Goal: Transaction & Acquisition: Purchase product/service

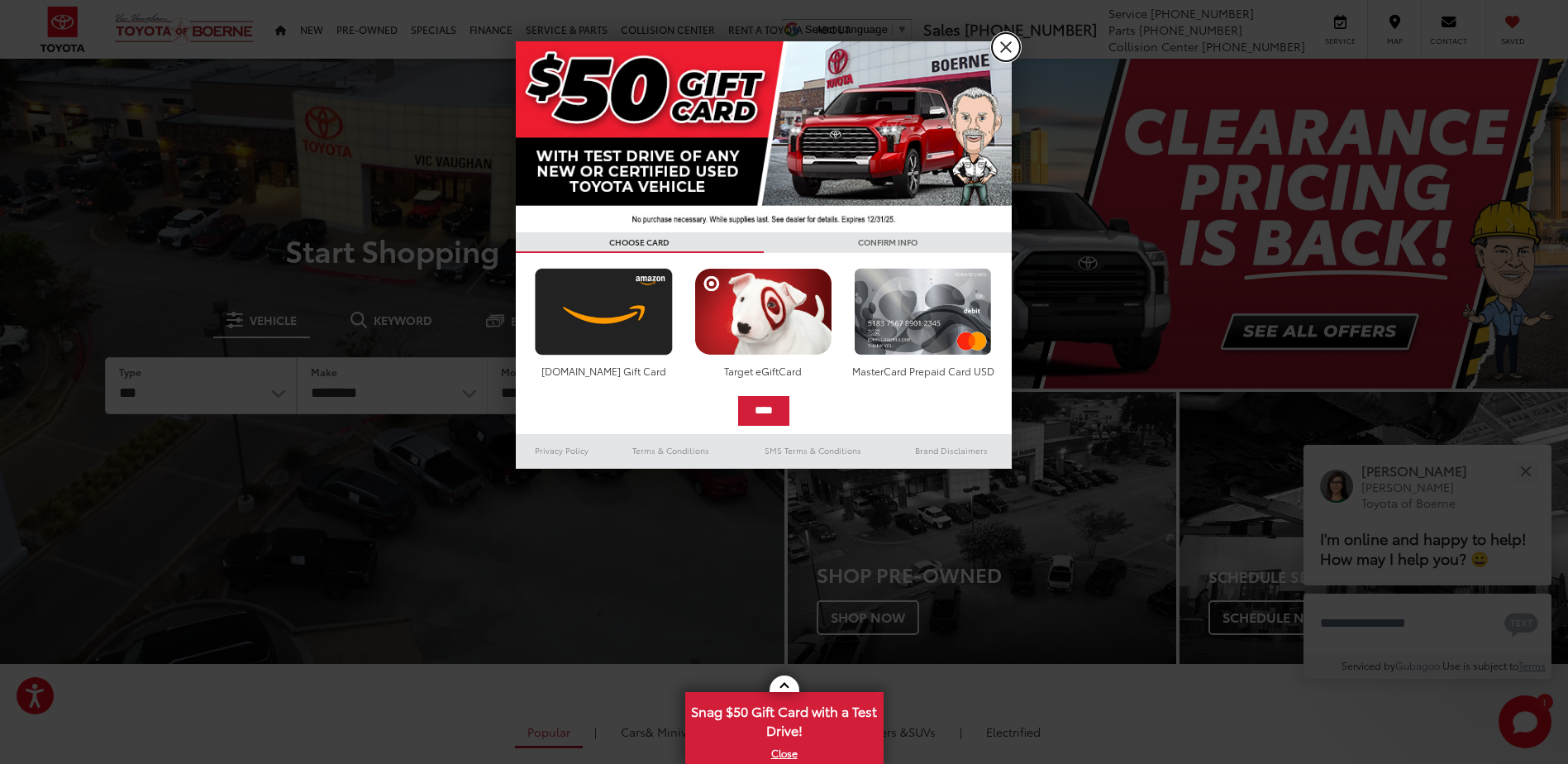
click at [1008, 49] on link "X" at bounding box center [1005, 46] width 28 height 28
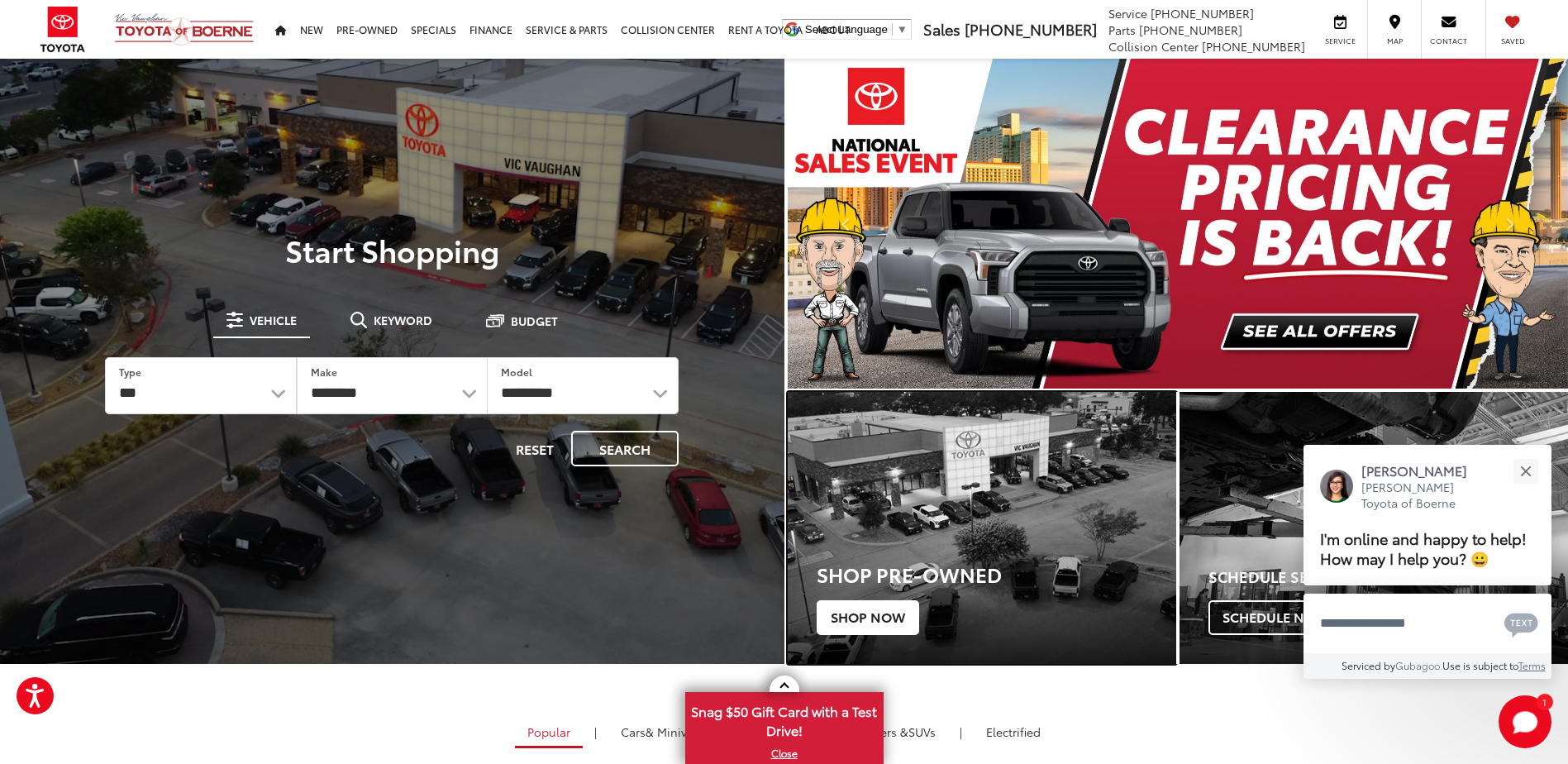
click at [878, 614] on span "Shop Now" at bounding box center [868, 617] width 103 height 35
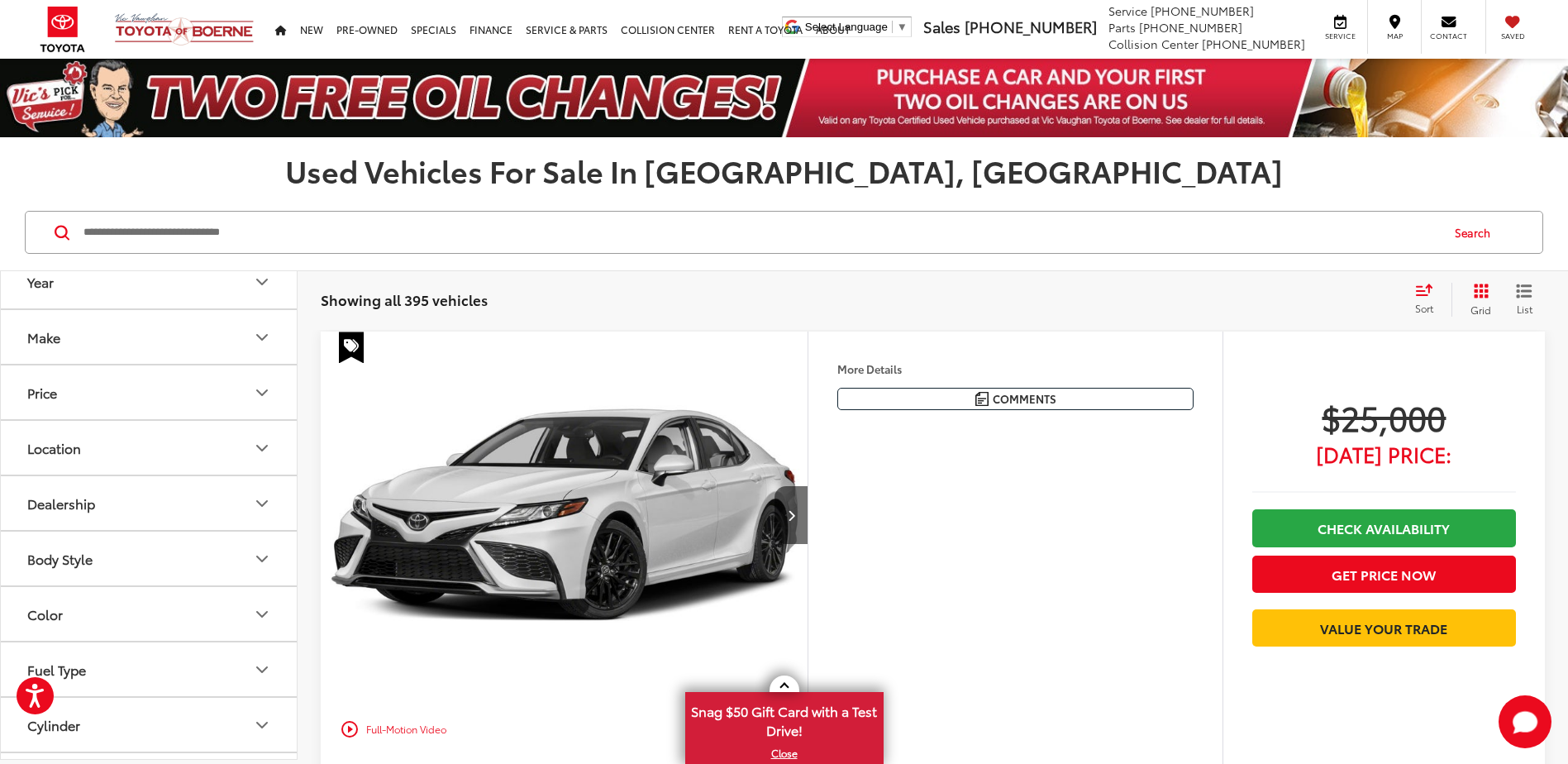
scroll to position [129, 0]
click at [195, 327] on button "Make" at bounding box center [150, 336] width 297 height 54
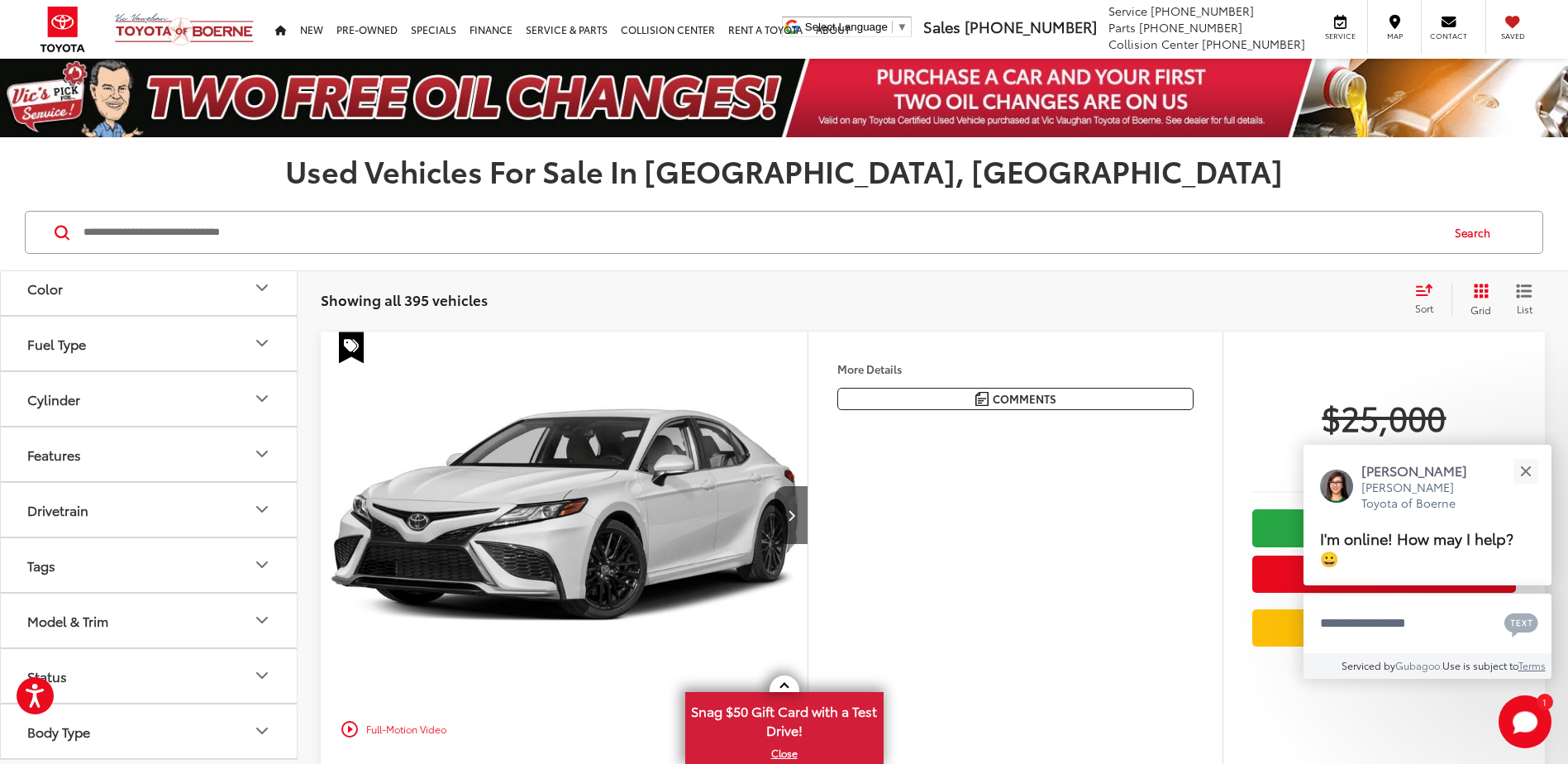
scroll to position [939, 0]
click at [189, 260] on button "Body Style" at bounding box center [150, 233] width 297 height 54
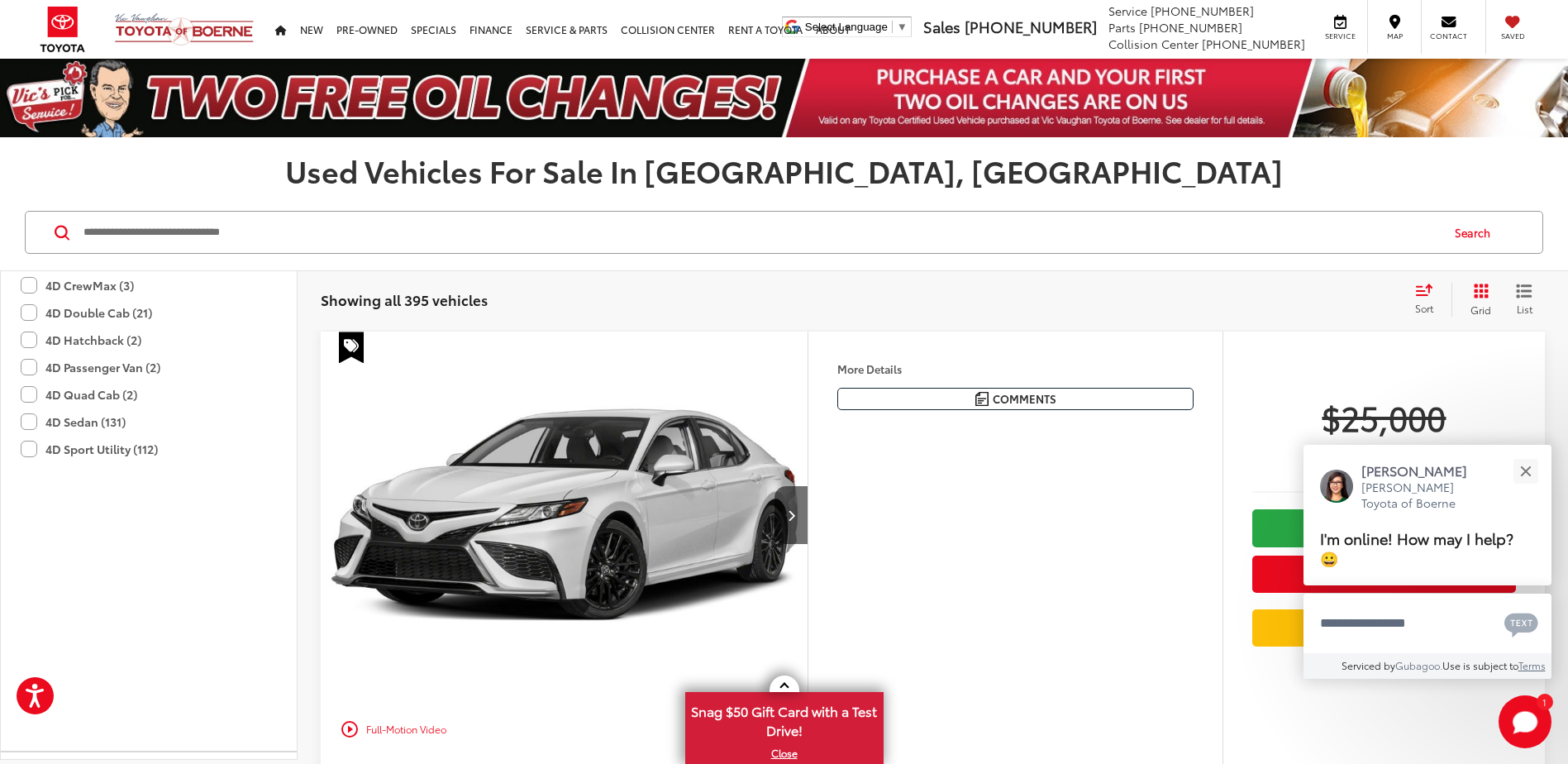
scroll to position [1022, 0]
click at [31, 64] on label "Boerne, TX (302)" at bounding box center [149, 45] width 256 height 39
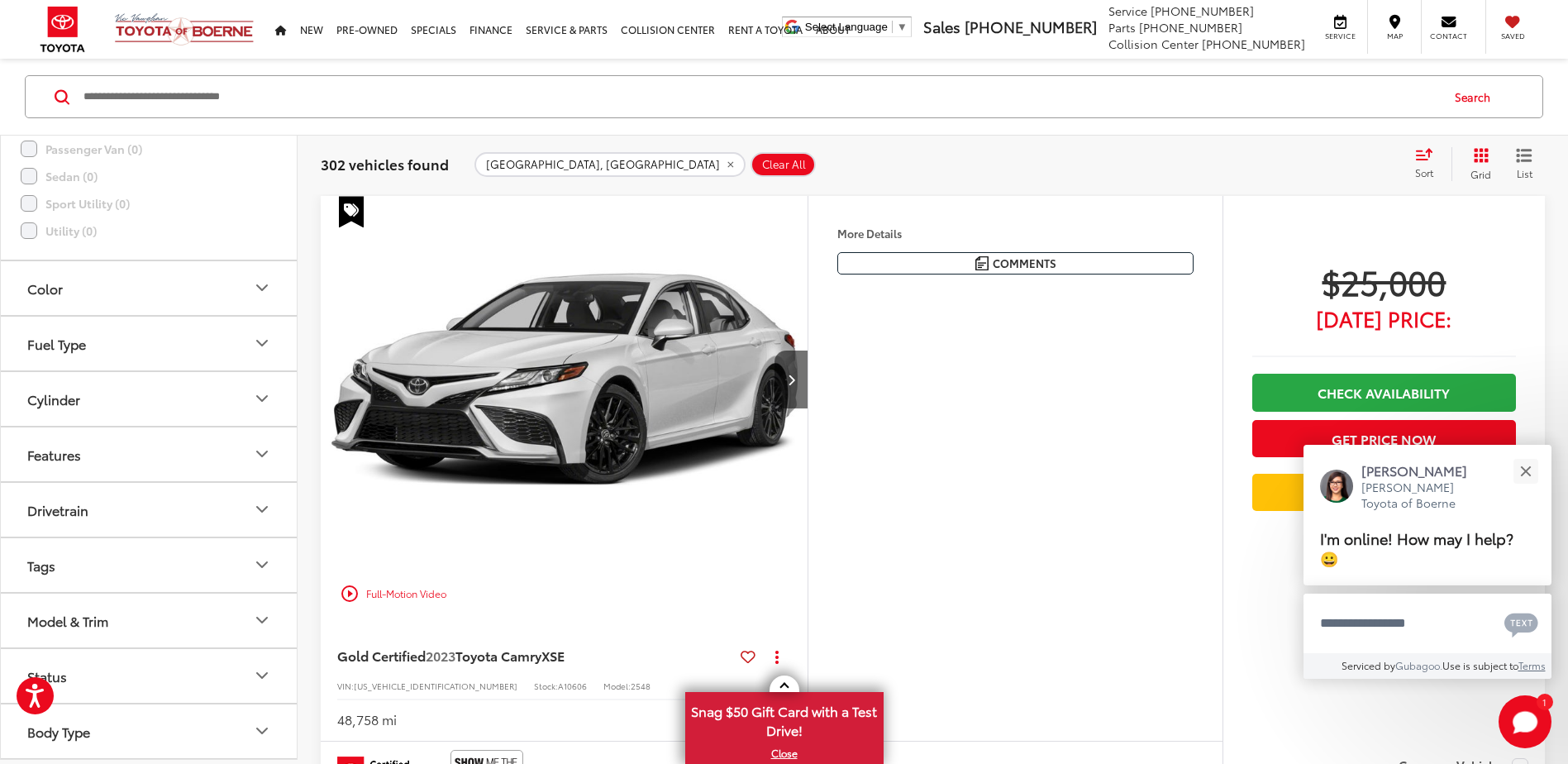
scroll to position [1761, 0]
click at [232, 395] on button "Cylinder" at bounding box center [150, 399] width 297 height 54
click at [28, 410] on label "8 (16)" at bounding box center [48, 397] width 54 height 27
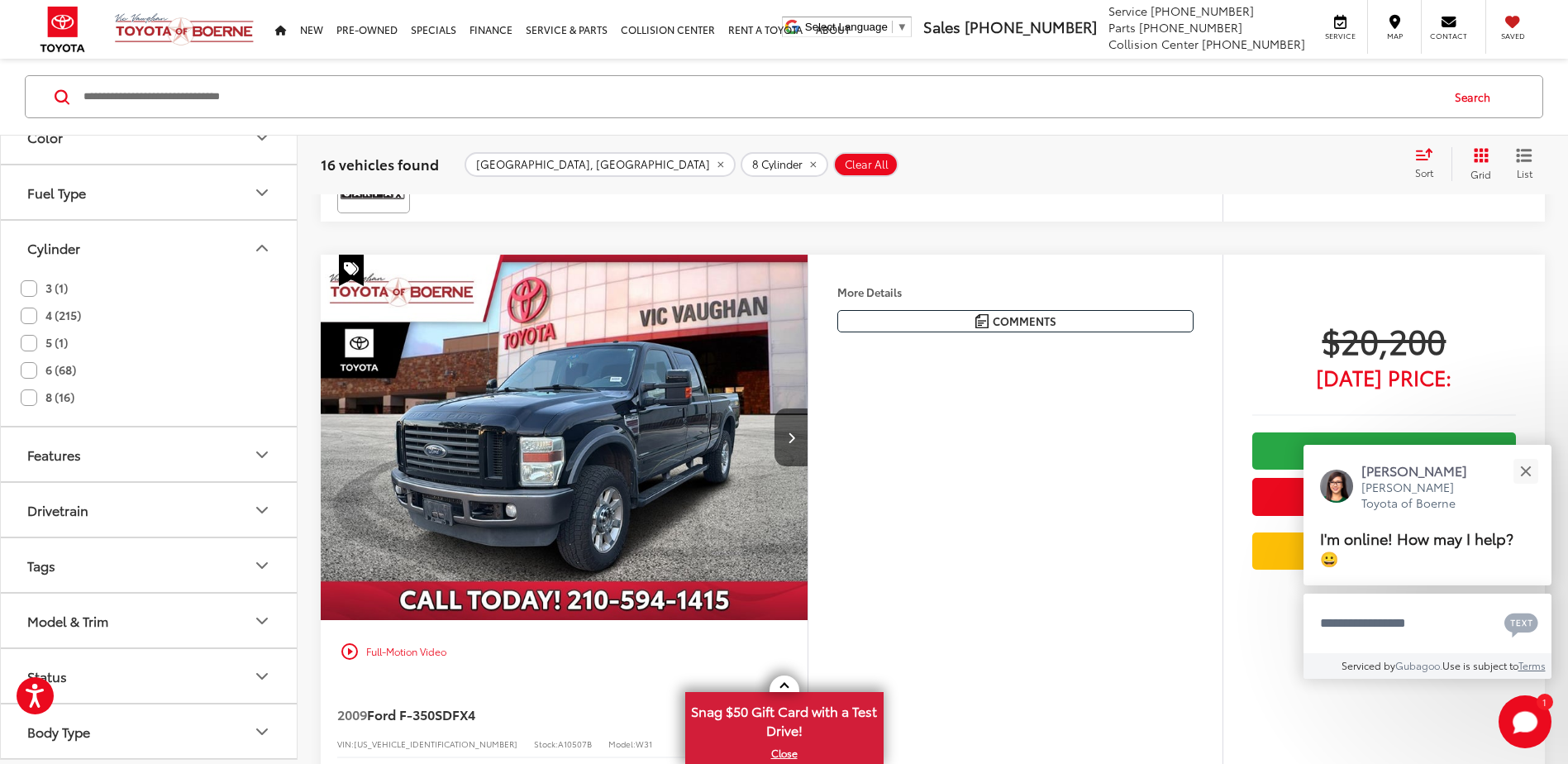
scroll to position [2013, 0]
click at [1540, 476] on button "Close" at bounding box center [1525, 470] width 35 height 35
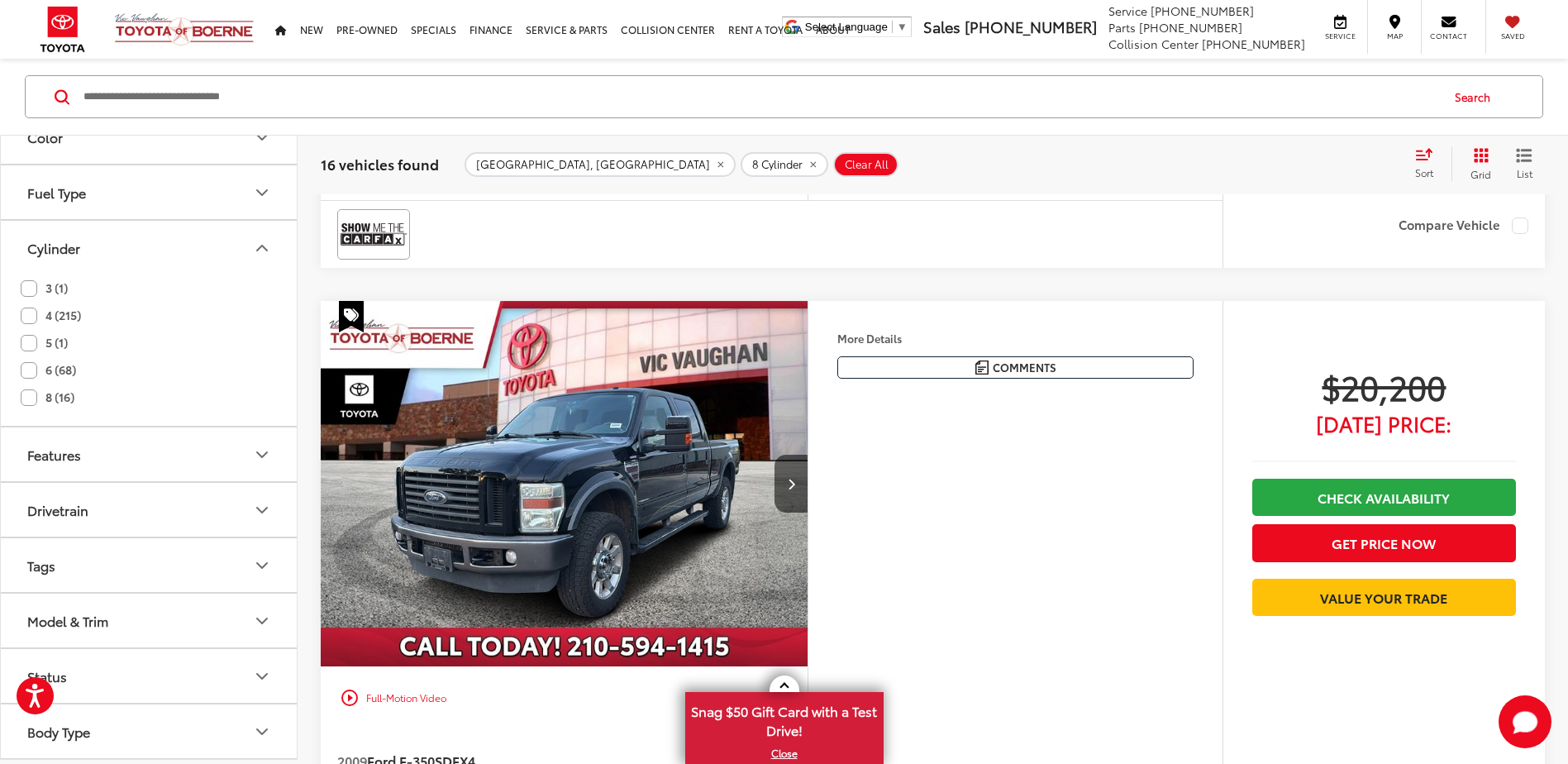
scroll to position [1912, 0]
click at [261, 510] on icon "Drivetrain" at bounding box center [262, 508] width 10 height 5
click at [27, 368] on label "4WD (9)" at bounding box center [56, 354] width 69 height 27
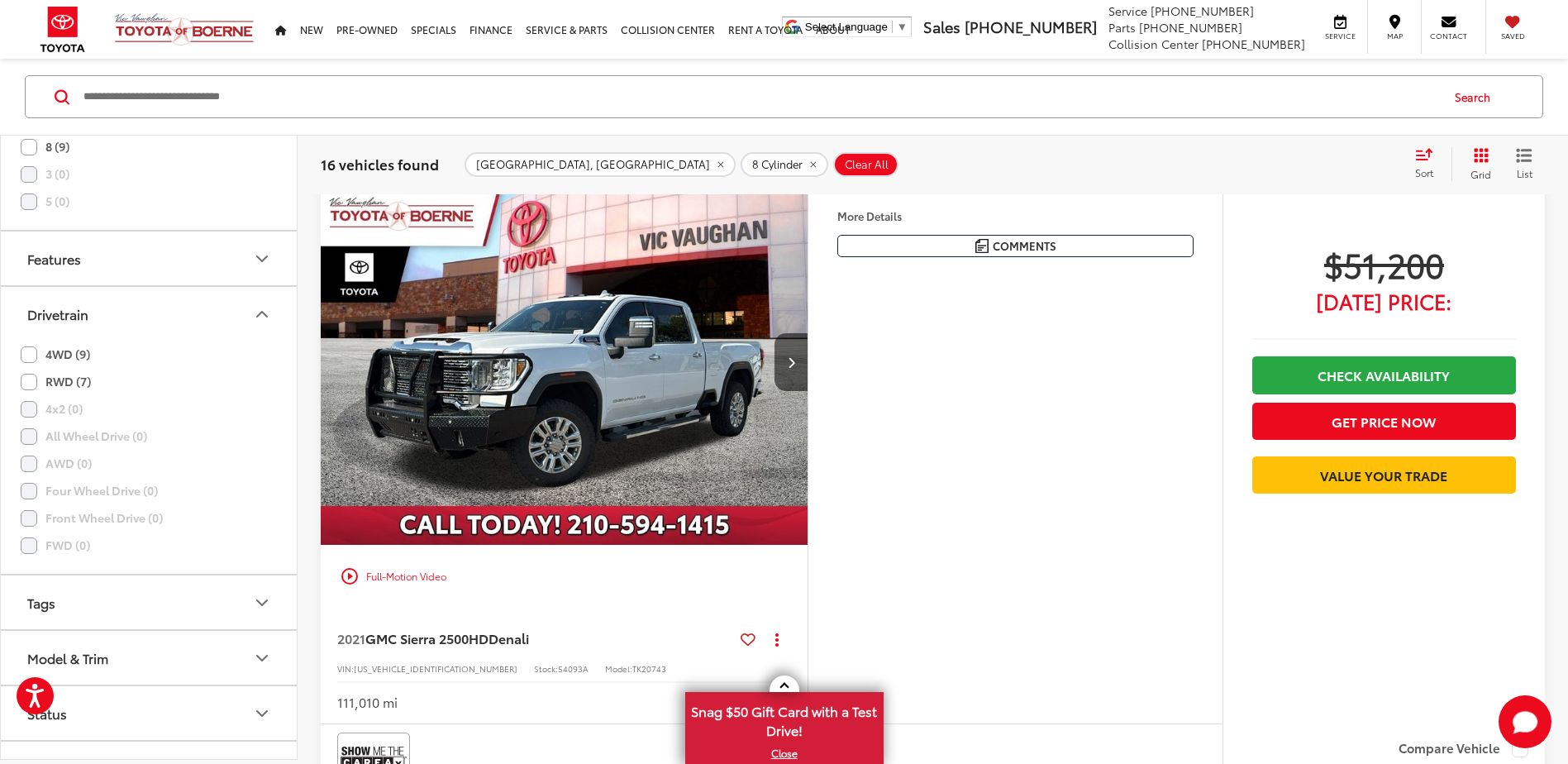
scroll to position [135, 0]
